Goal: Complete application form

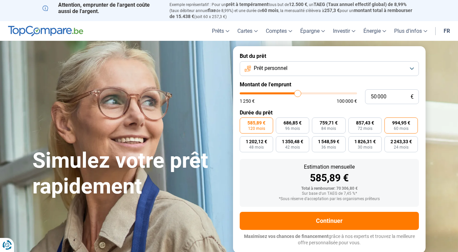
scroll to position [46, 0]
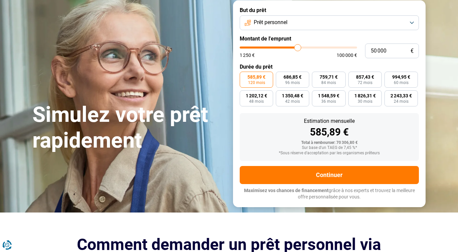
type input "50 000"
click at [259, 85] on span "120 mois" at bounding box center [256, 82] width 17 height 4
click at [244, 76] on input "585,89 € 120 mois" at bounding box center [241, 73] width 4 height 4
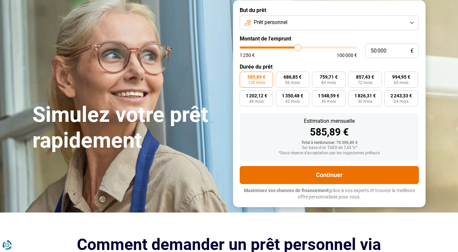
click at [330, 184] on button "Continuer" at bounding box center [328, 175] width 179 height 18
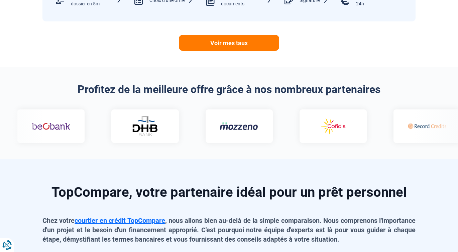
scroll to position [382, 0]
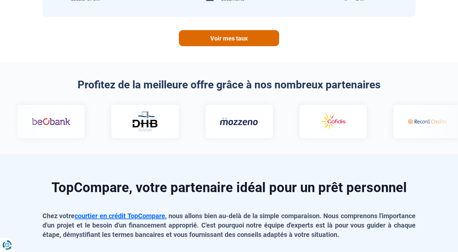
click at [237, 46] on link "Voir mes taux" at bounding box center [229, 38] width 100 height 16
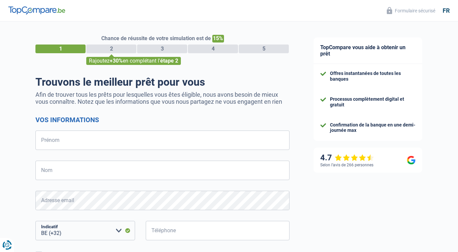
select select "32"
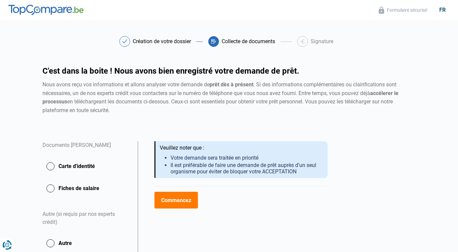
scroll to position [146, 0]
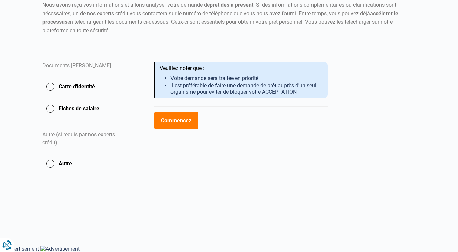
click at [54, 78] on button "Carte d'identité" at bounding box center [85, 86] width 87 height 17
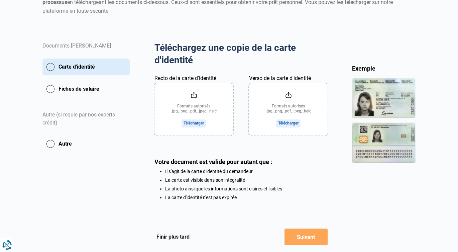
scroll to position [97, 0]
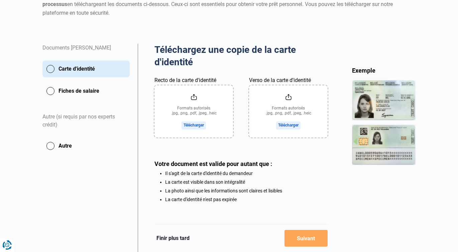
click at [56, 99] on button "Fiches de salaire" at bounding box center [85, 90] width 87 height 17
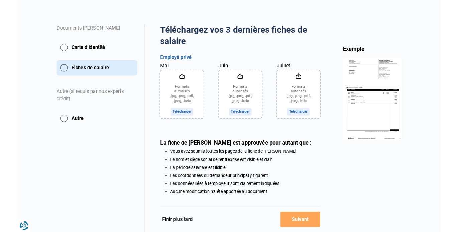
scroll to position [128, 0]
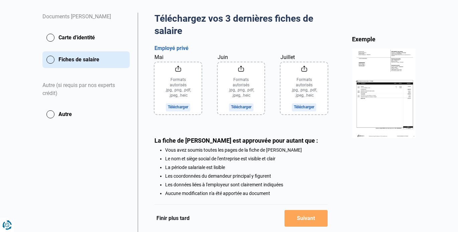
click at [56, 46] on button "Carte d'identité" at bounding box center [85, 37] width 87 height 17
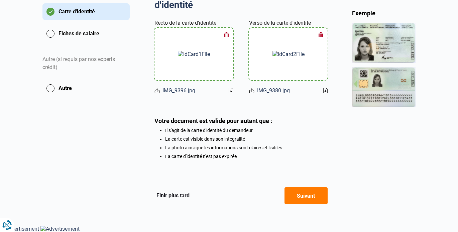
scroll to position [262, 0]
click at [303, 188] on button "Suivant" at bounding box center [305, 196] width 43 height 17
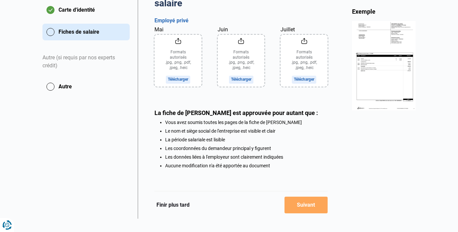
scroll to position [168, 0]
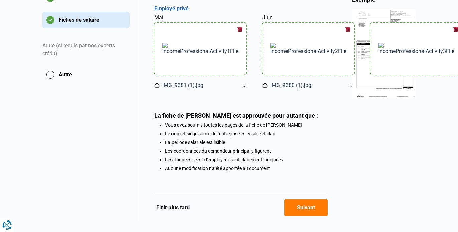
click at [307, 213] on button "Suivant" at bounding box center [305, 208] width 43 height 17
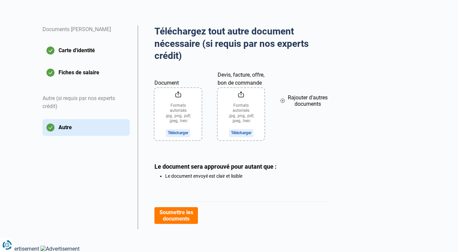
scroll to position [204, 0]
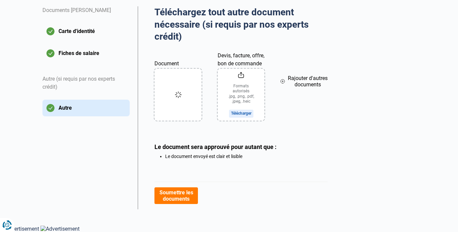
click at [301, 75] on span "Rajouter d'autres documents" at bounding box center [307, 81] width 40 height 13
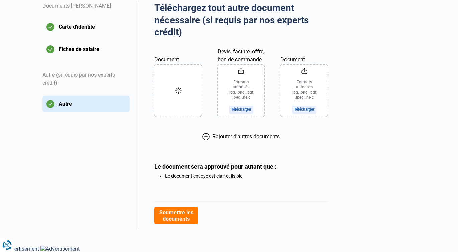
click at [179, 87] on icon at bounding box center [178, 91] width 8 height 8
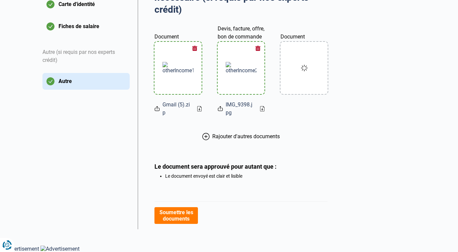
click at [212, 139] on span "Rajouter d'autres documents" at bounding box center [245, 136] width 67 height 6
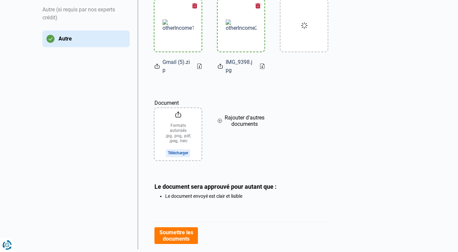
click at [242, 127] on span "Rajouter d'autres documents" at bounding box center [244, 120] width 40 height 13
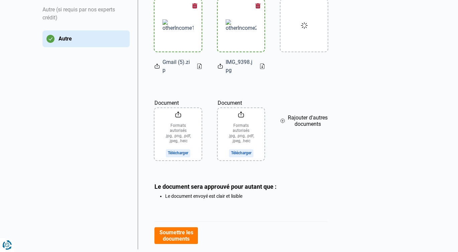
click at [300, 127] on span "Rajouter d'autres documents" at bounding box center [307, 120] width 40 height 13
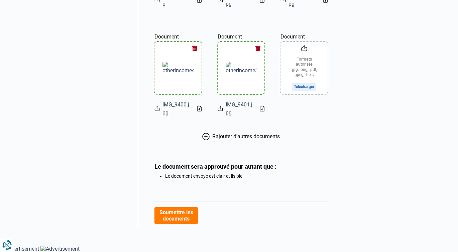
scroll to position [302, 0]
click at [244, 139] on span "Rajouter d'autres documents" at bounding box center [245, 136] width 67 height 6
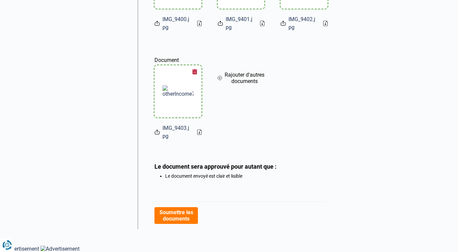
scroll to position [495, 0]
click at [180, 213] on button "Soumettre les documents" at bounding box center [175, 215] width 43 height 17
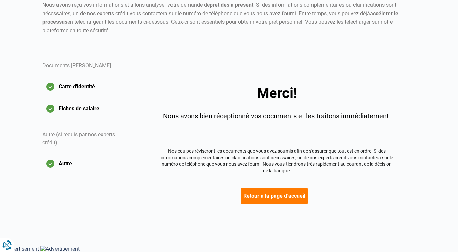
scroll to position [163, 0]
click at [279, 191] on button "Retour à la page d'accueil" at bounding box center [273, 195] width 67 height 17
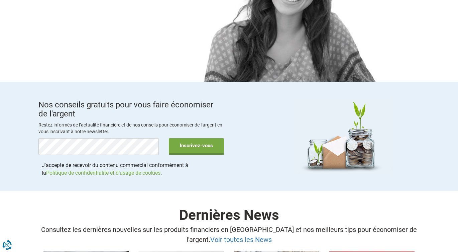
scroll to position [975, 0]
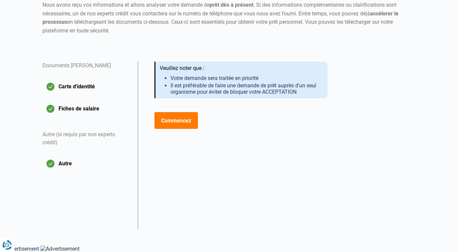
scroll to position [115, 0]
